Goal: Find contact information: Find contact information

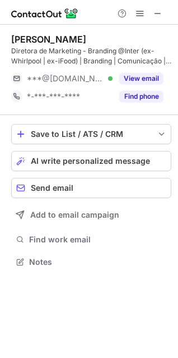
scroll to position [254, 178]
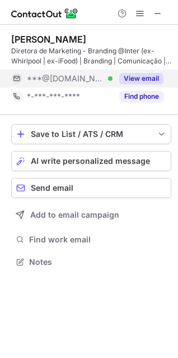
click at [145, 78] on button "View email" at bounding box center [141, 78] width 44 height 11
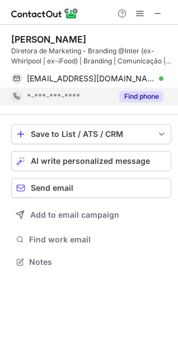
click at [140, 99] on button "Find phone" at bounding box center [141, 96] width 44 height 11
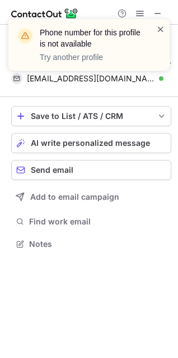
click at [160, 27] on span at bounding box center [160, 29] width 9 height 11
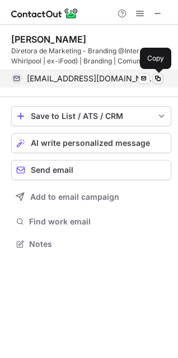
click at [158, 77] on span at bounding box center [158, 78] width 9 height 9
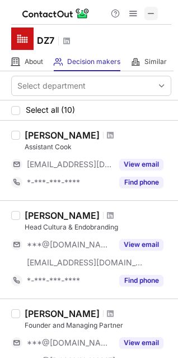
click at [149, 14] on span at bounding box center [151, 13] width 9 height 9
